Goal: Task Accomplishment & Management: Complete application form

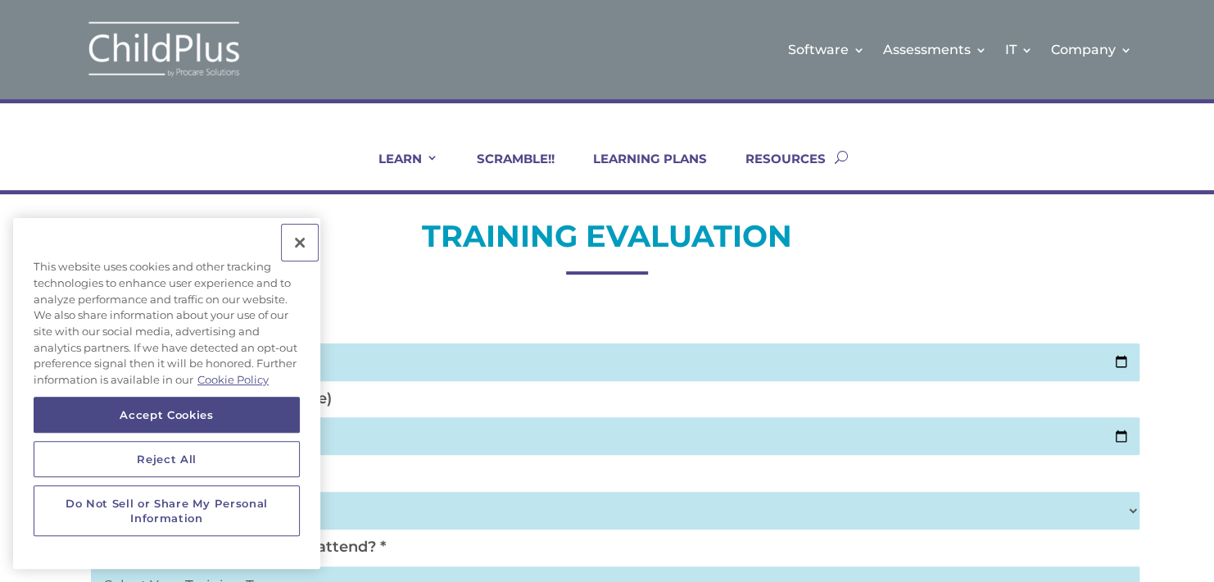
click at [300, 244] on button "Close" at bounding box center [300, 242] width 36 height 36
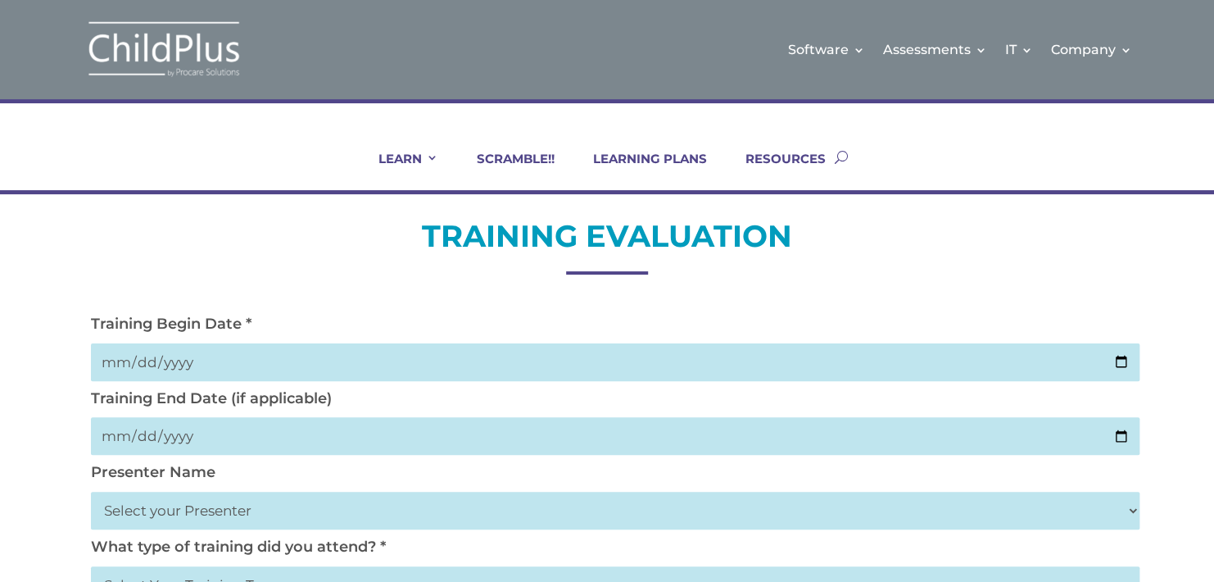
click at [147, 360] on input "date" at bounding box center [615, 362] width 1048 height 38
click at [112, 361] on input "date" at bounding box center [615, 362] width 1048 height 38
type input "[DATE]"
click at [126, 440] on input "date" at bounding box center [615, 436] width 1048 height 38
type input "[DATE]"
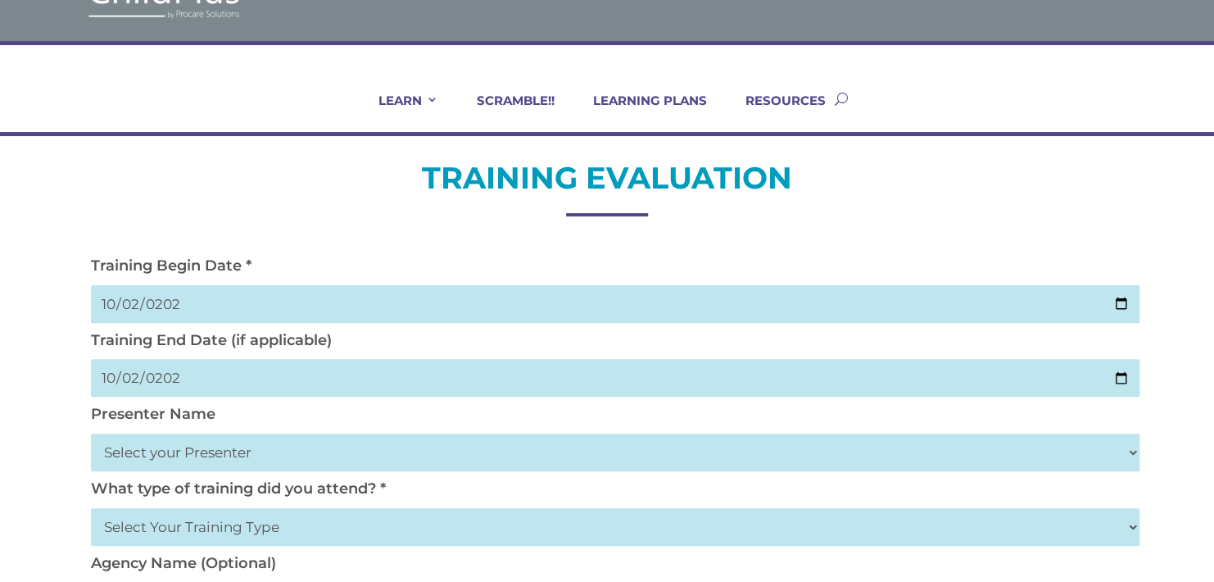
scroll to position [66, 0]
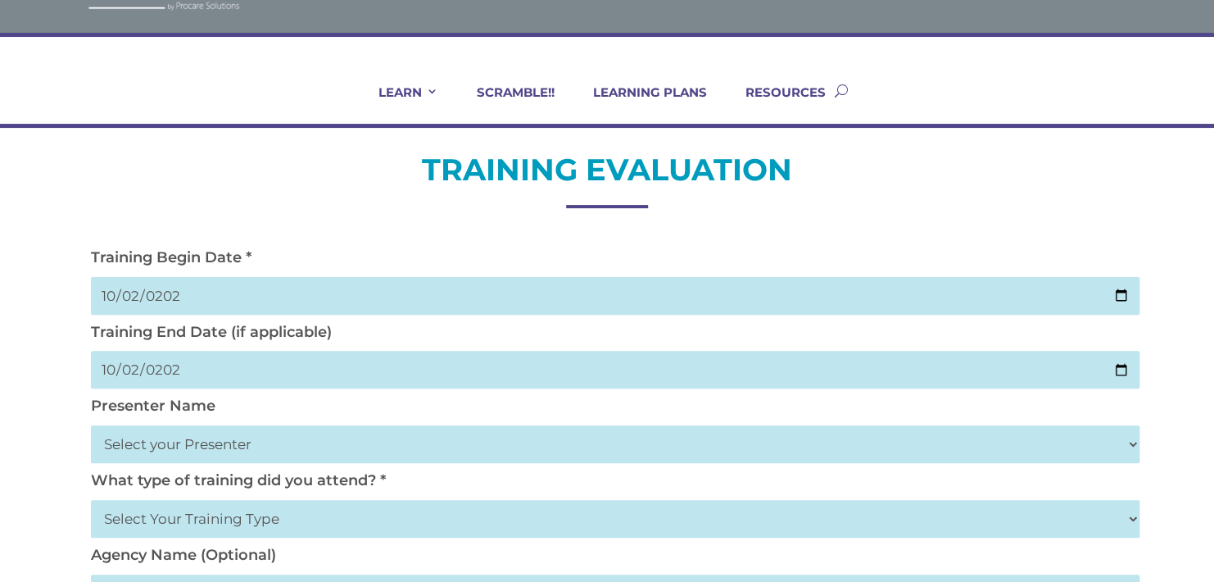
click at [126, 440] on select "Select your Presenter [PERSON_NAME] [PERSON_NAME] [PERSON_NAME] [PERSON_NAME] […" at bounding box center [615, 444] width 1048 height 38
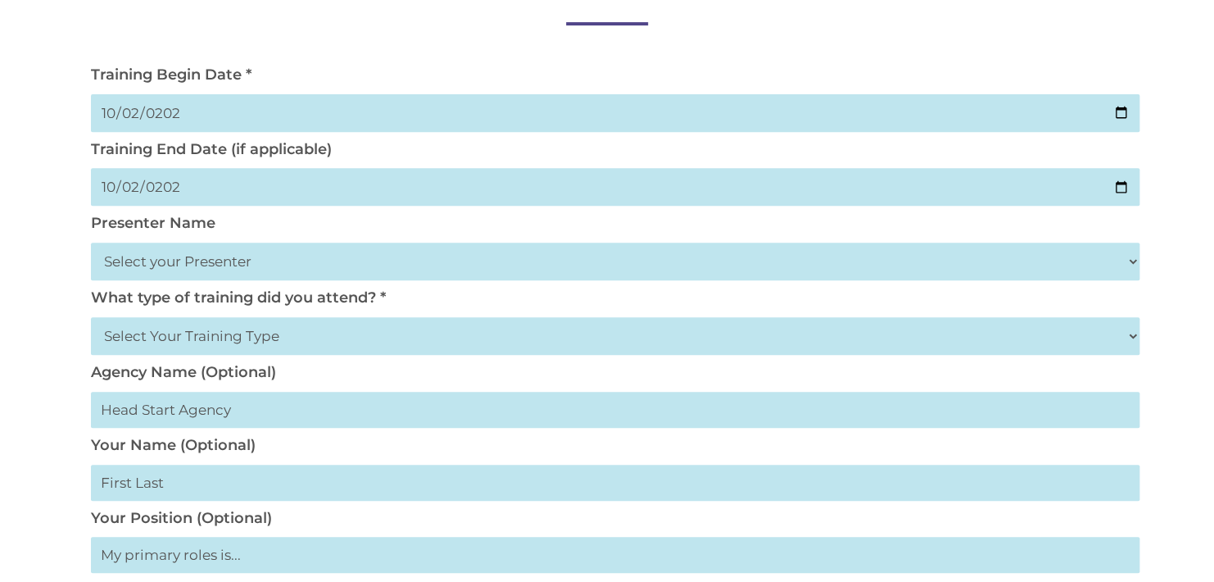
scroll to position [264, 0]
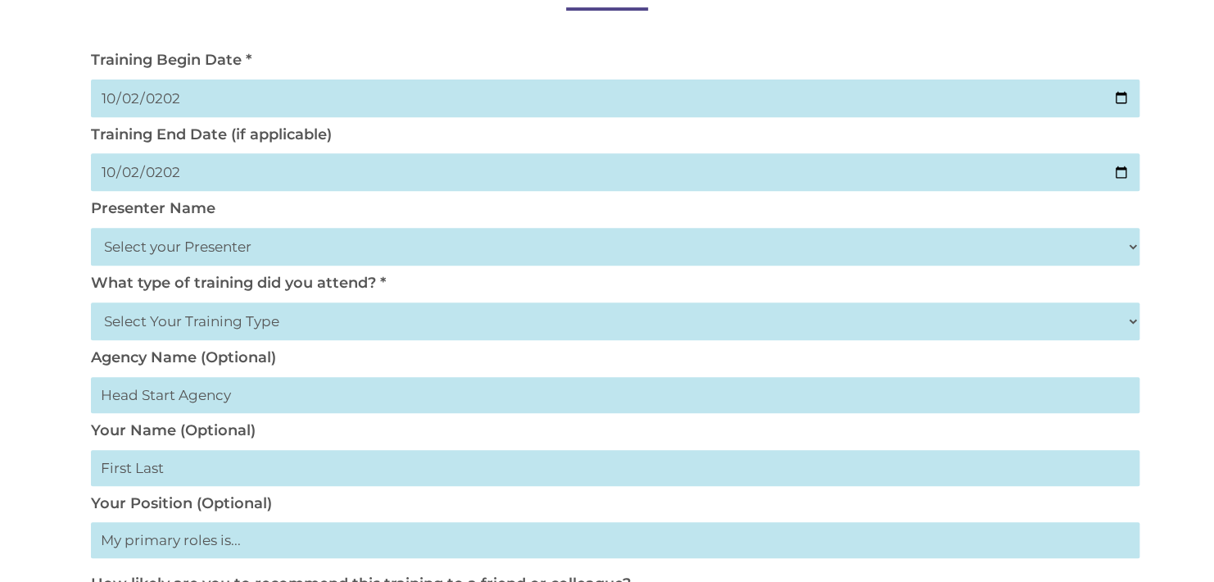
click at [138, 321] on select "Select Your Training Type On-site (at your agency) Virtual Visit Live Group Web…" at bounding box center [615, 321] width 1048 height 38
select select "Live Group Webinar"
click at [91, 302] on select "Select Your Training Type On-site (at your agency) Virtual Visit Live Group Web…" at bounding box center [615, 321] width 1048 height 38
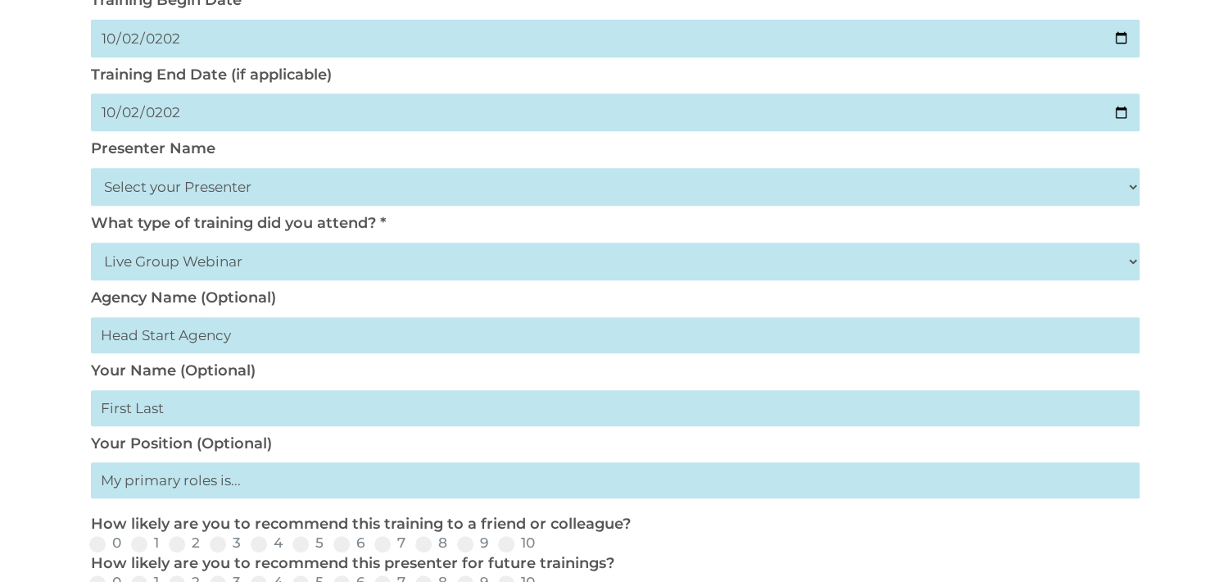
scroll to position [331, 0]
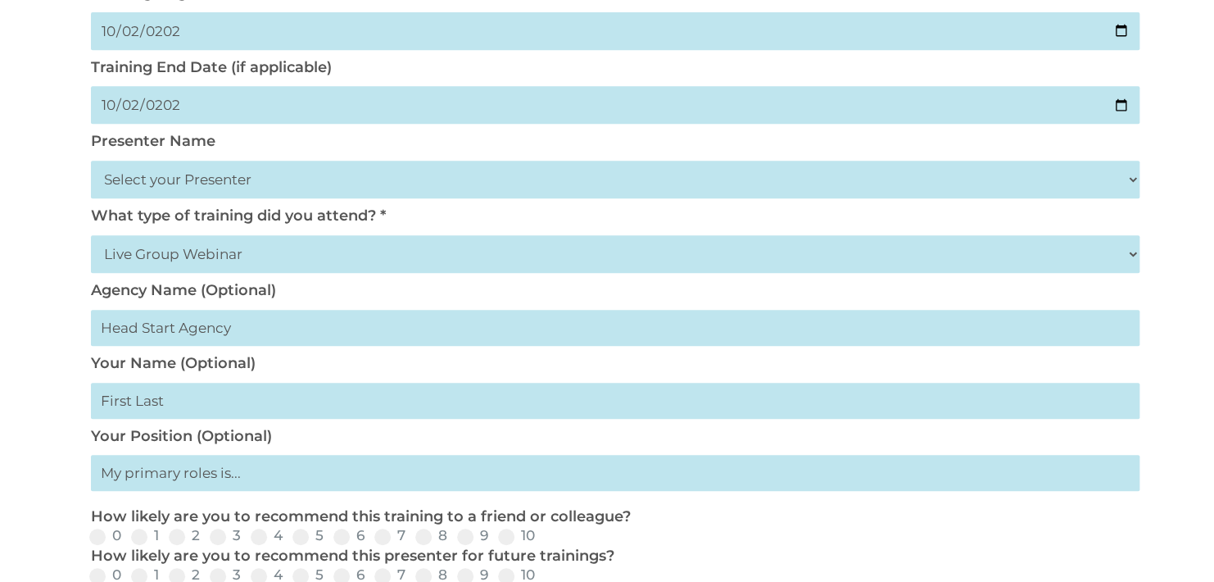
click at [151, 477] on input "text" at bounding box center [615, 473] width 1048 height 36
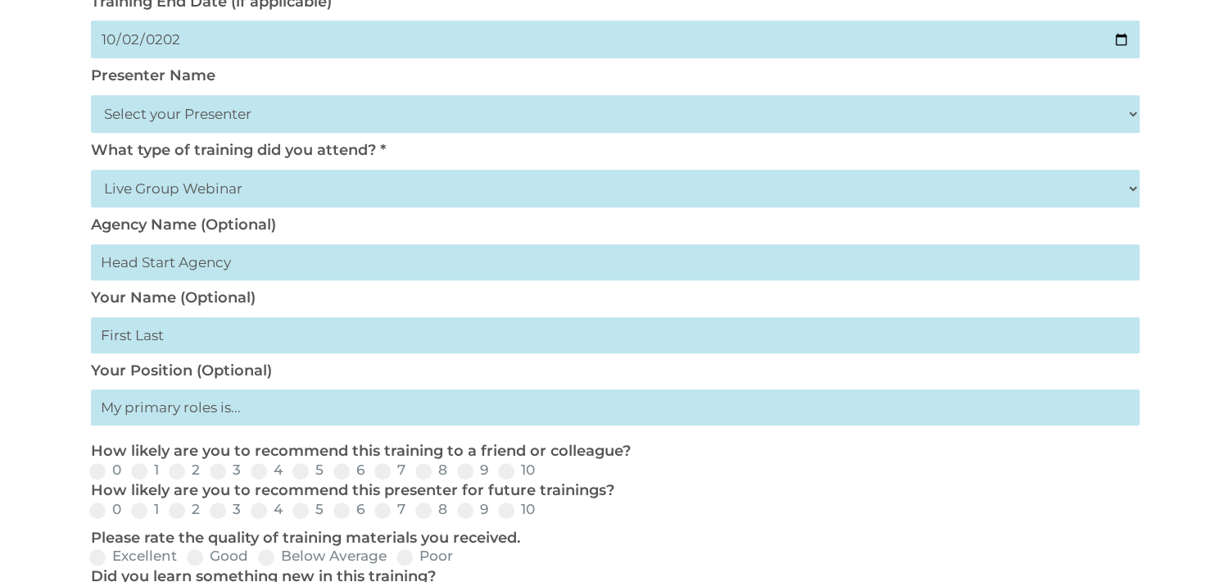
scroll to position [396, 0]
type input "Teacher"
click at [509, 476] on span at bounding box center [506, 471] width 16 height 16
click at [543, 476] on input "10" at bounding box center [548, 476] width 11 height 11
radio input "true"
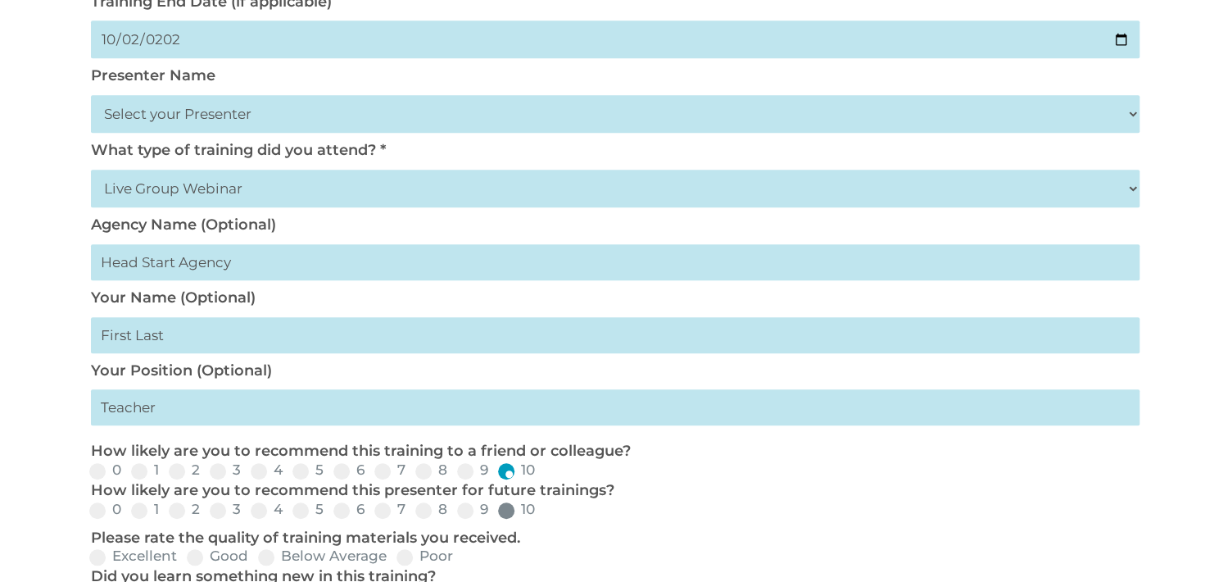
click at [505, 513] on span at bounding box center [506, 510] width 16 height 16
click at [543, 513] on input "10" at bounding box center [548, 515] width 11 height 11
radio input "true"
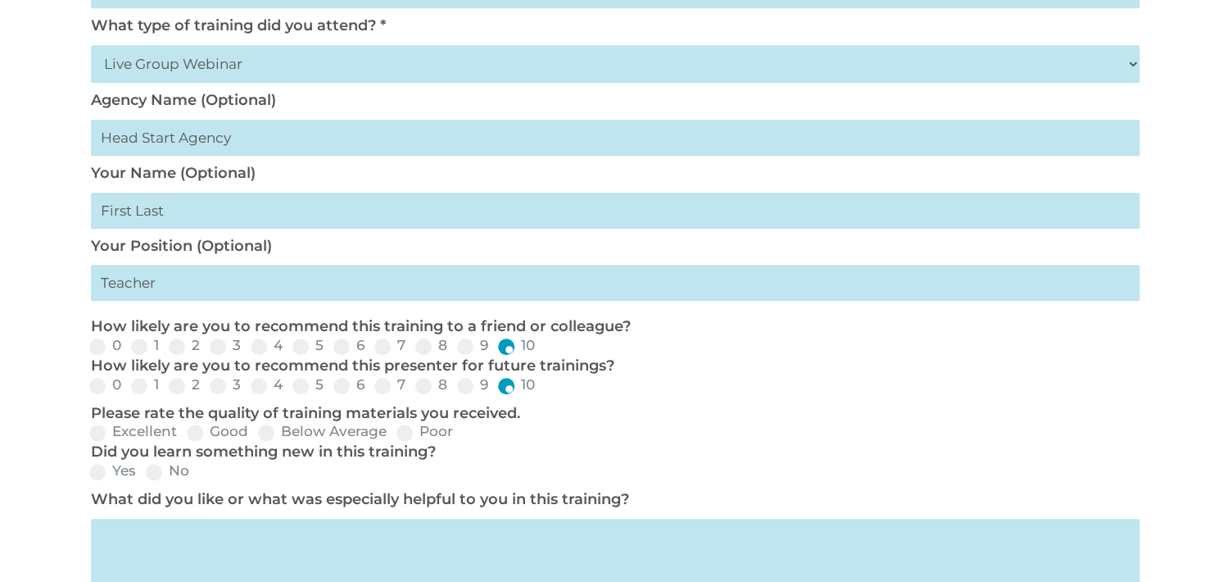
scroll to position [527, 0]
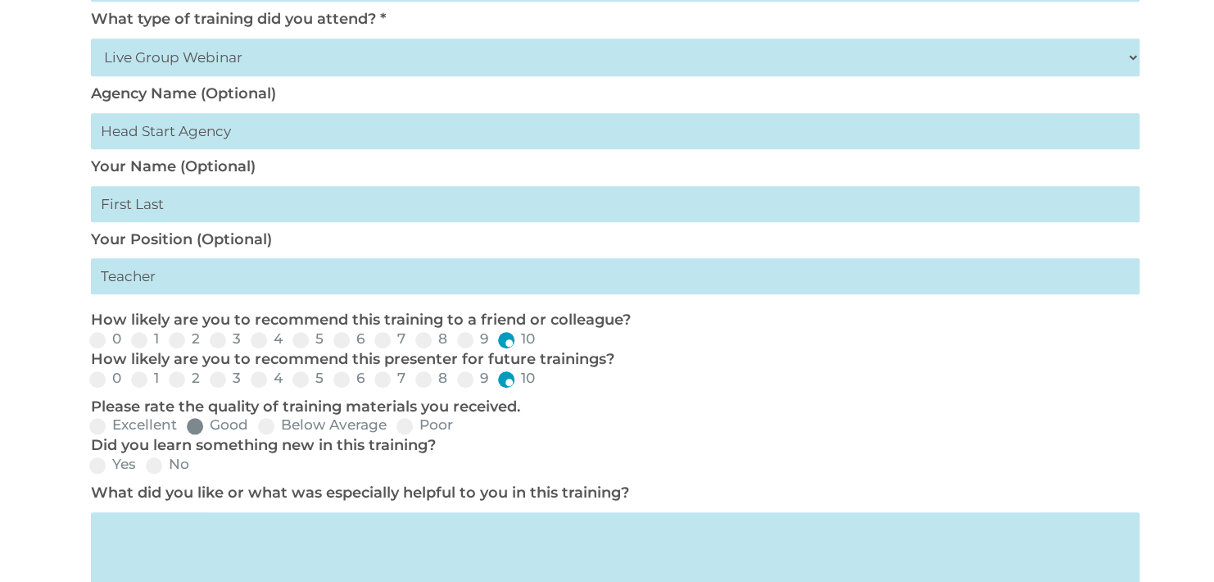
click at [189, 431] on span at bounding box center [195, 426] width 16 height 16
click at [256, 431] on input "Good" at bounding box center [261, 431] width 11 height 11
radio input "true"
click at [96, 463] on span at bounding box center [97, 465] width 16 height 16
click at [144, 465] on input "Yes" at bounding box center [149, 470] width 11 height 11
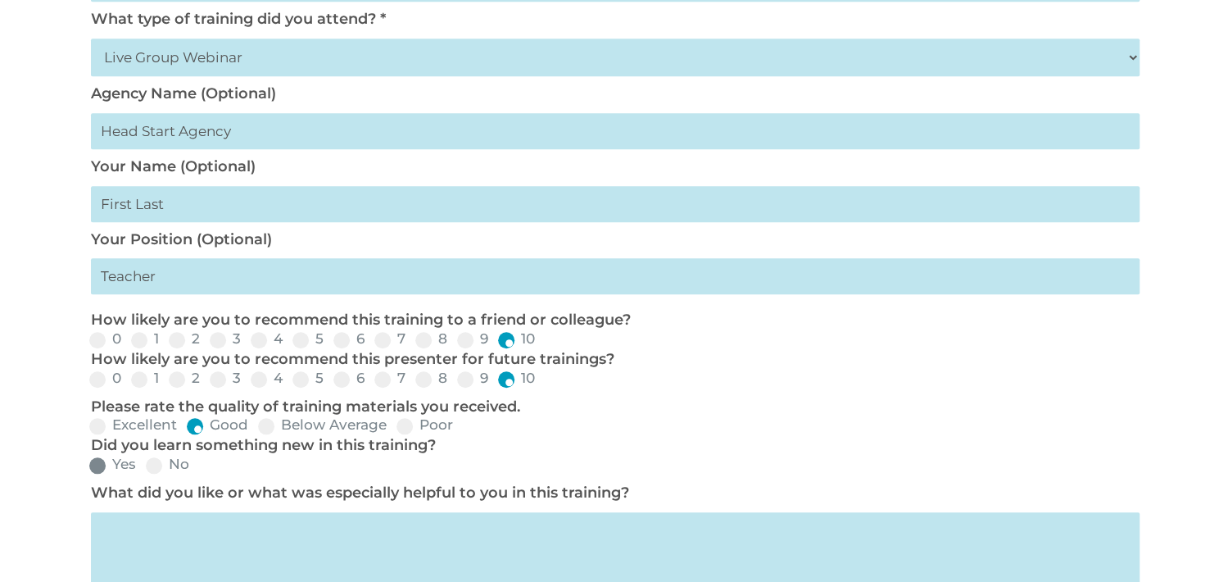
radio input "true"
click at [121, 526] on textarea at bounding box center [615, 571] width 1048 height 118
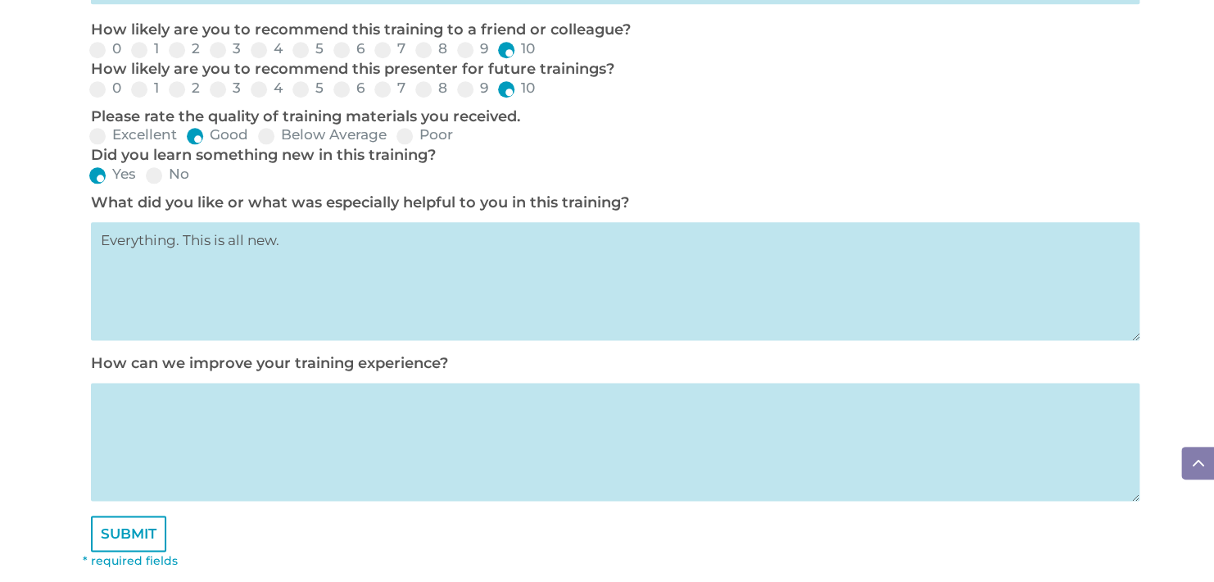
scroll to position [818, 0]
type textarea "Everything. This is all new."
click at [145, 392] on textarea at bounding box center [615, 441] width 1048 height 118
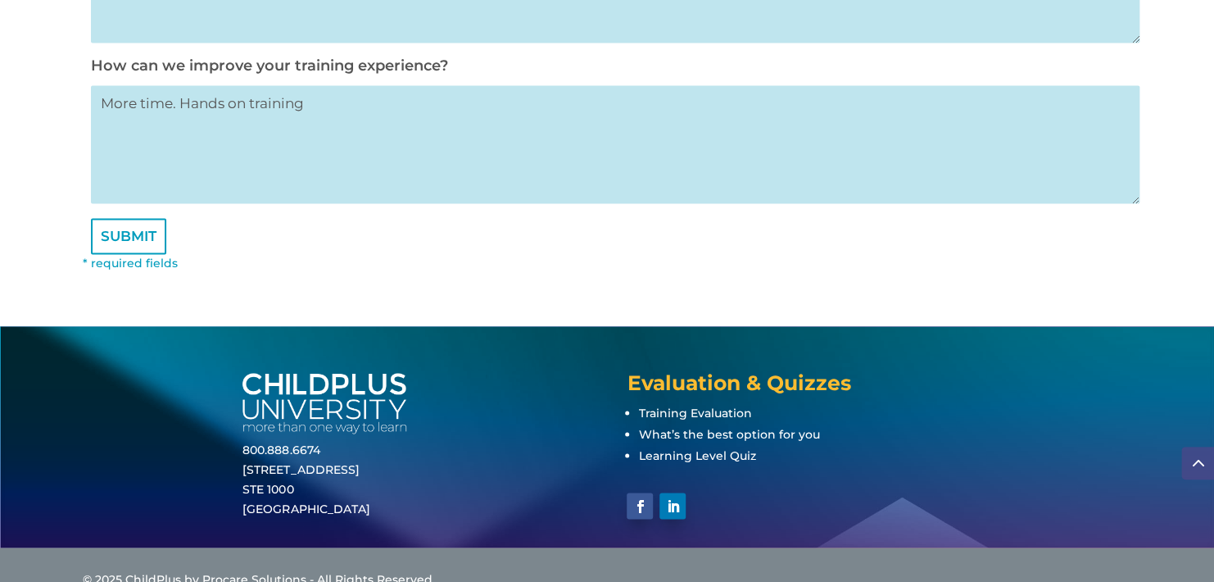
scroll to position [1152, 0]
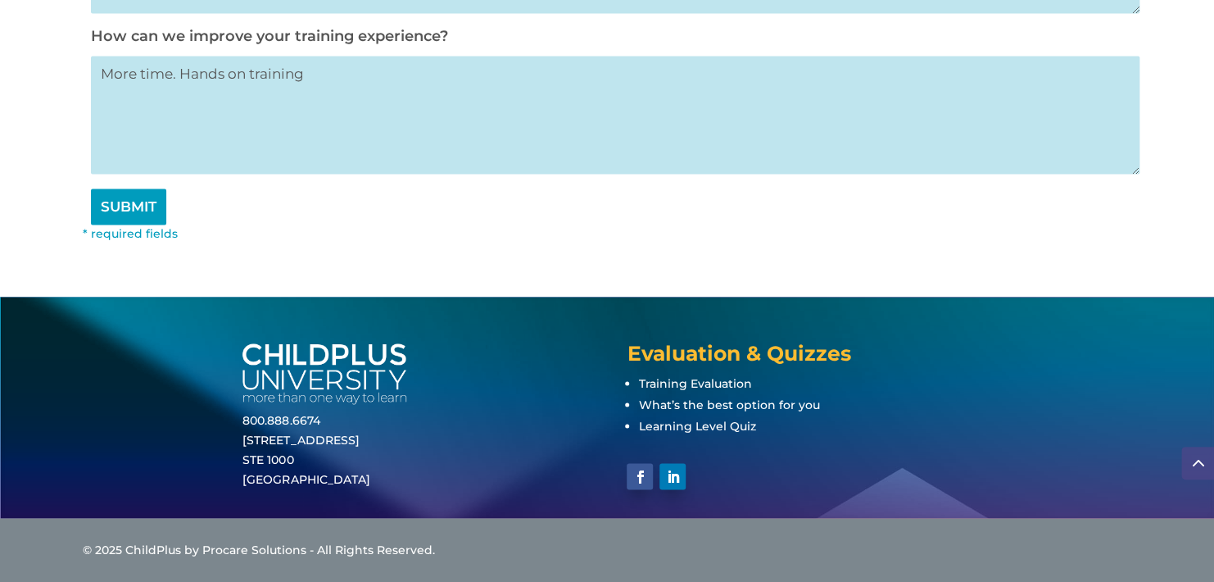
type textarea "More time. Hands on training"
click at [112, 208] on input "SUBMIT" at bounding box center [128, 206] width 75 height 36
